Goal: Transaction & Acquisition: Book appointment/travel/reservation

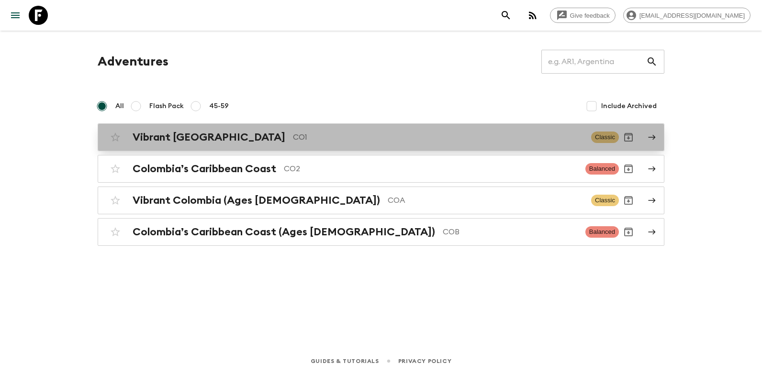
click at [184, 140] on h2 "Vibrant [GEOGRAPHIC_DATA]" at bounding box center [209, 137] width 153 height 12
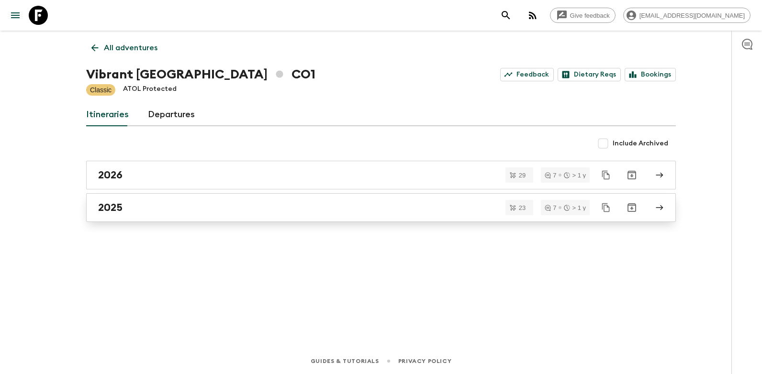
click at [152, 212] on div "2025" at bounding box center [372, 208] width 548 height 12
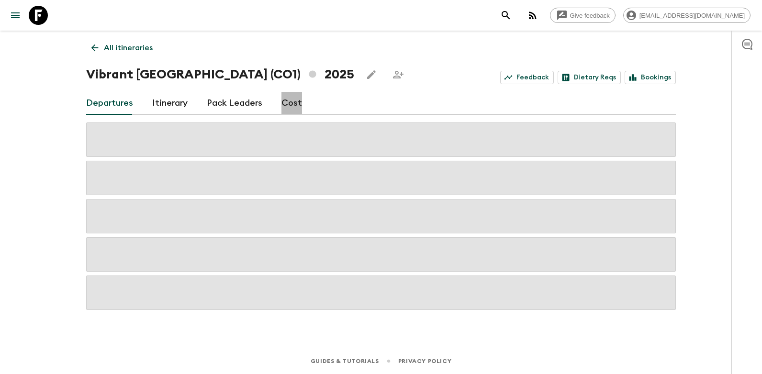
click at [292, 103] on link "Cost" at bounding box center [291, 103] width 21 height 23
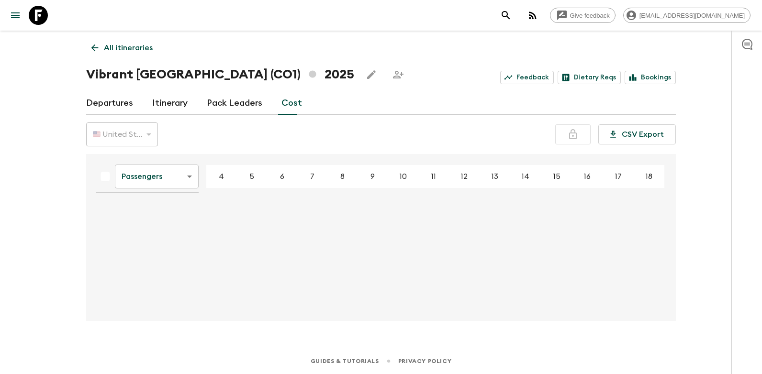
click at [192, 177] on body "Give feedback [EMAIL_ADDRESS][DOMAIN_NAME] All itineraries Vibrant [GEOGRAPHIC_…" at bounding box center [381, 187] width 762 height 374
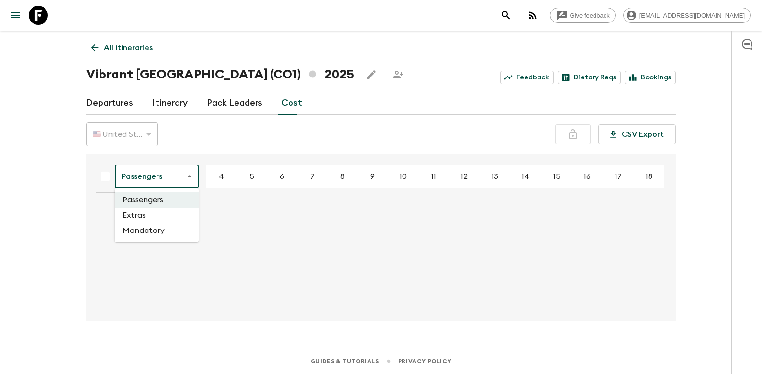
click at [151, 218] on li "Extras" at bounding box center [157, 215] width 84 height 15
